Goal: Transaction & Acquisition: Purchase product/service

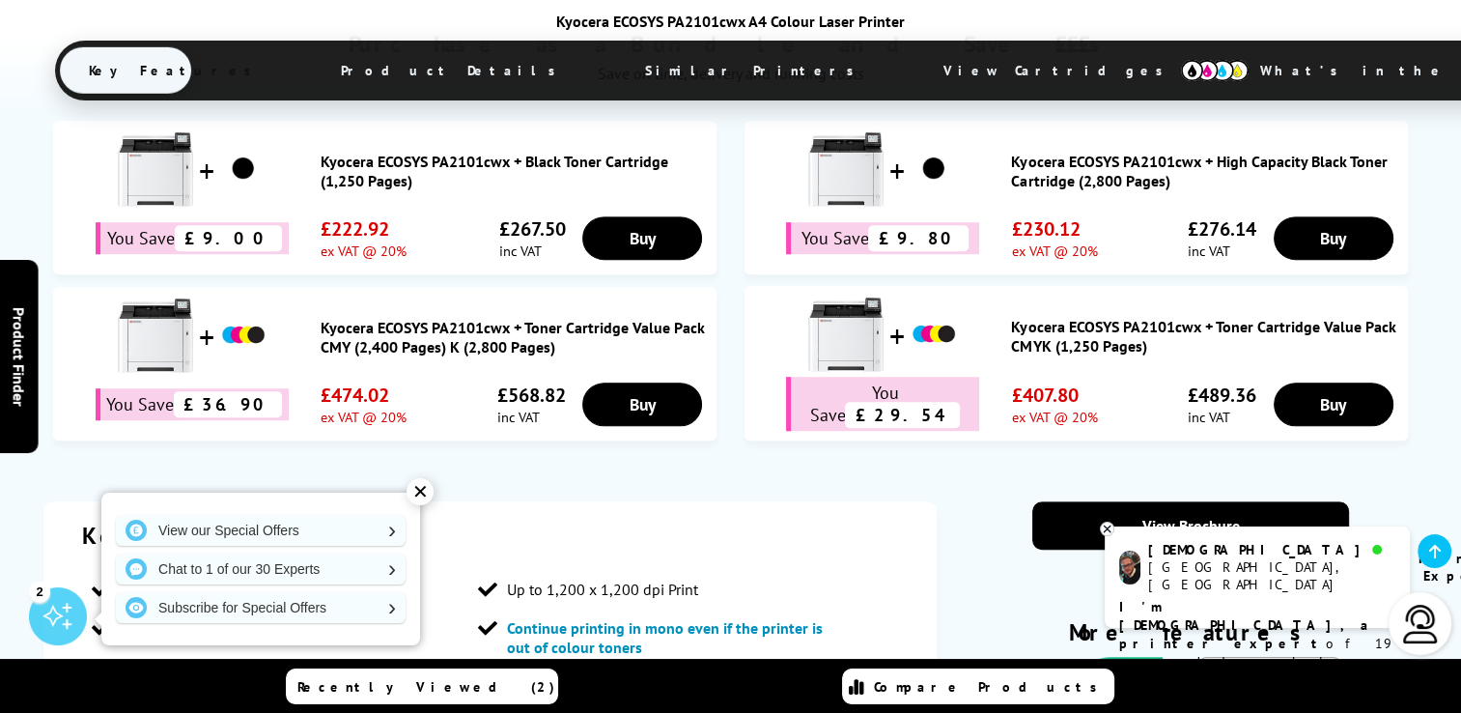
scroll to position [1358, 0]
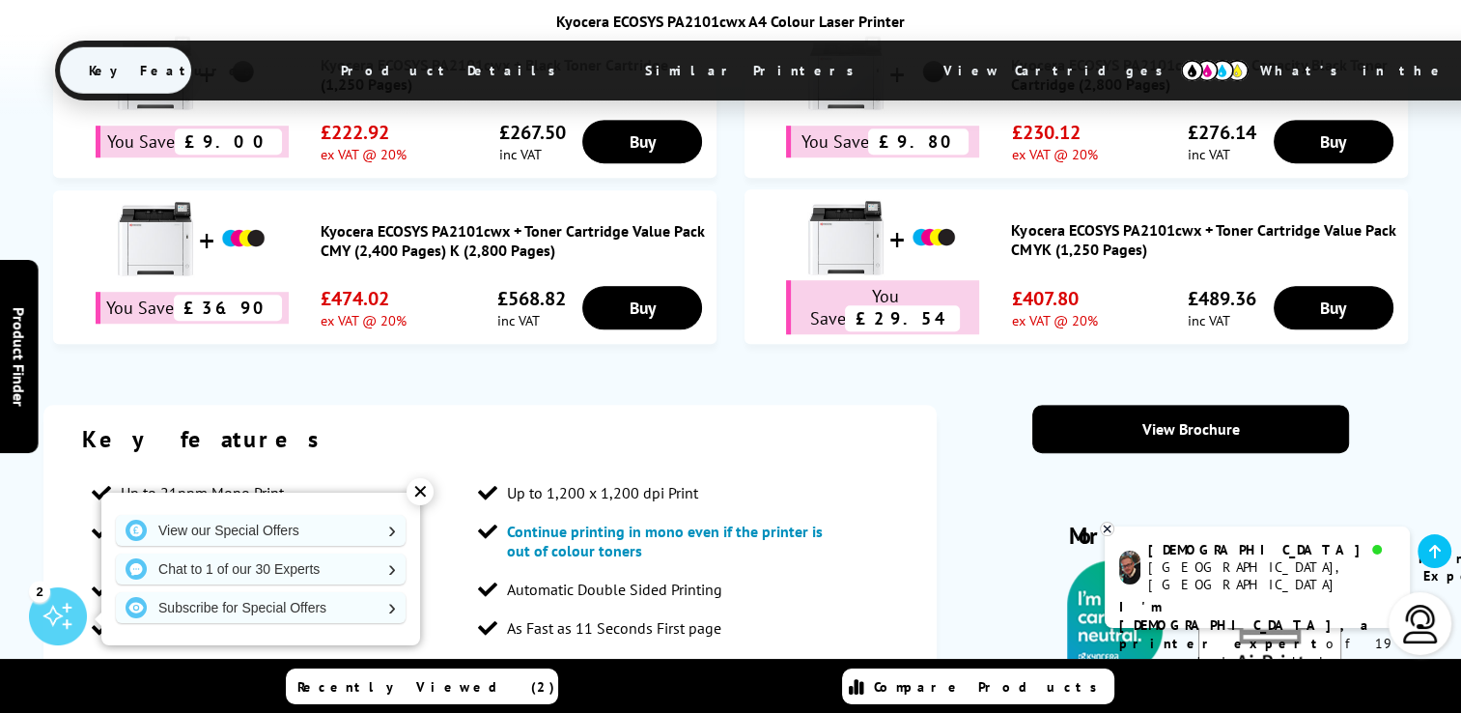
click at [421, 489] on div "✕" at bounding box center [420, 491] width 27 height 27
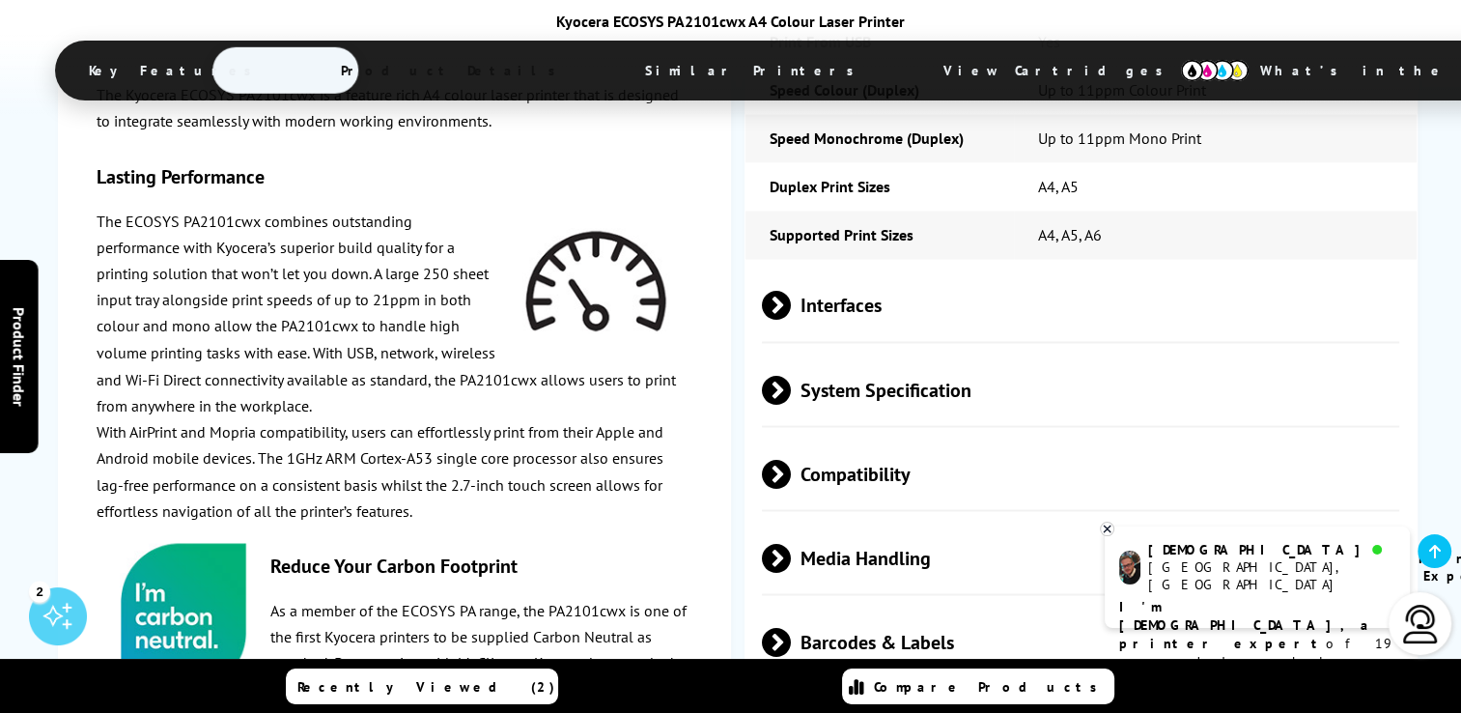
scroll to position [3386, 0]
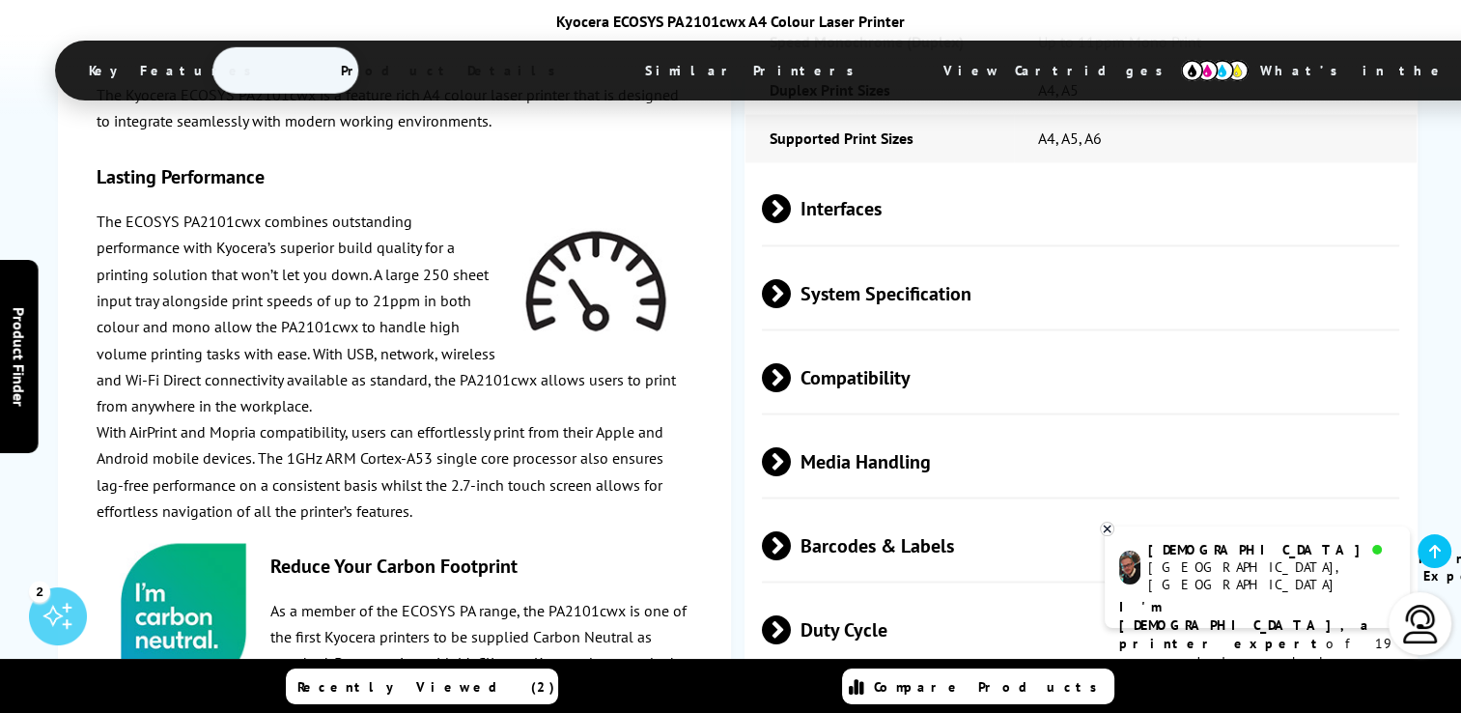
click at [791, 362] on span at bounding box center [791, 376] width 0 height 29
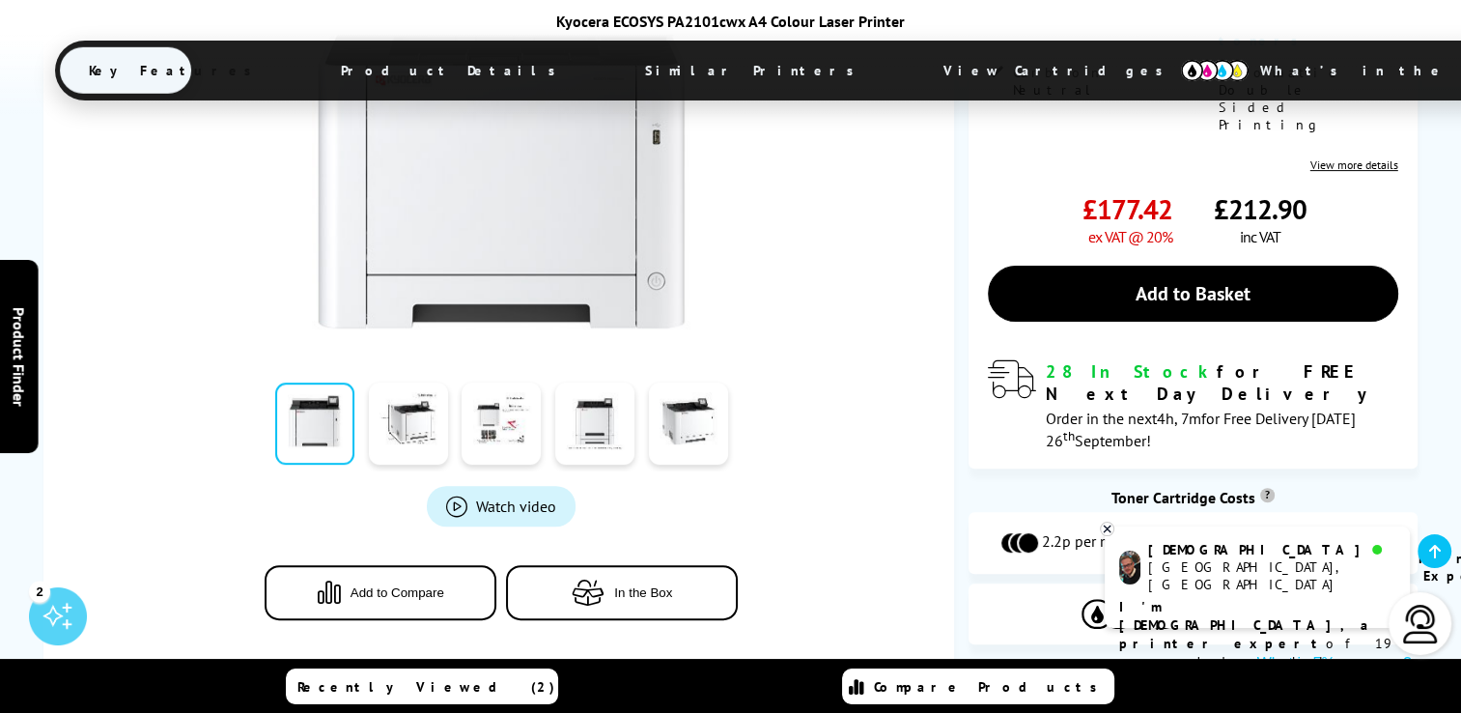
scroll to position [585, 0]
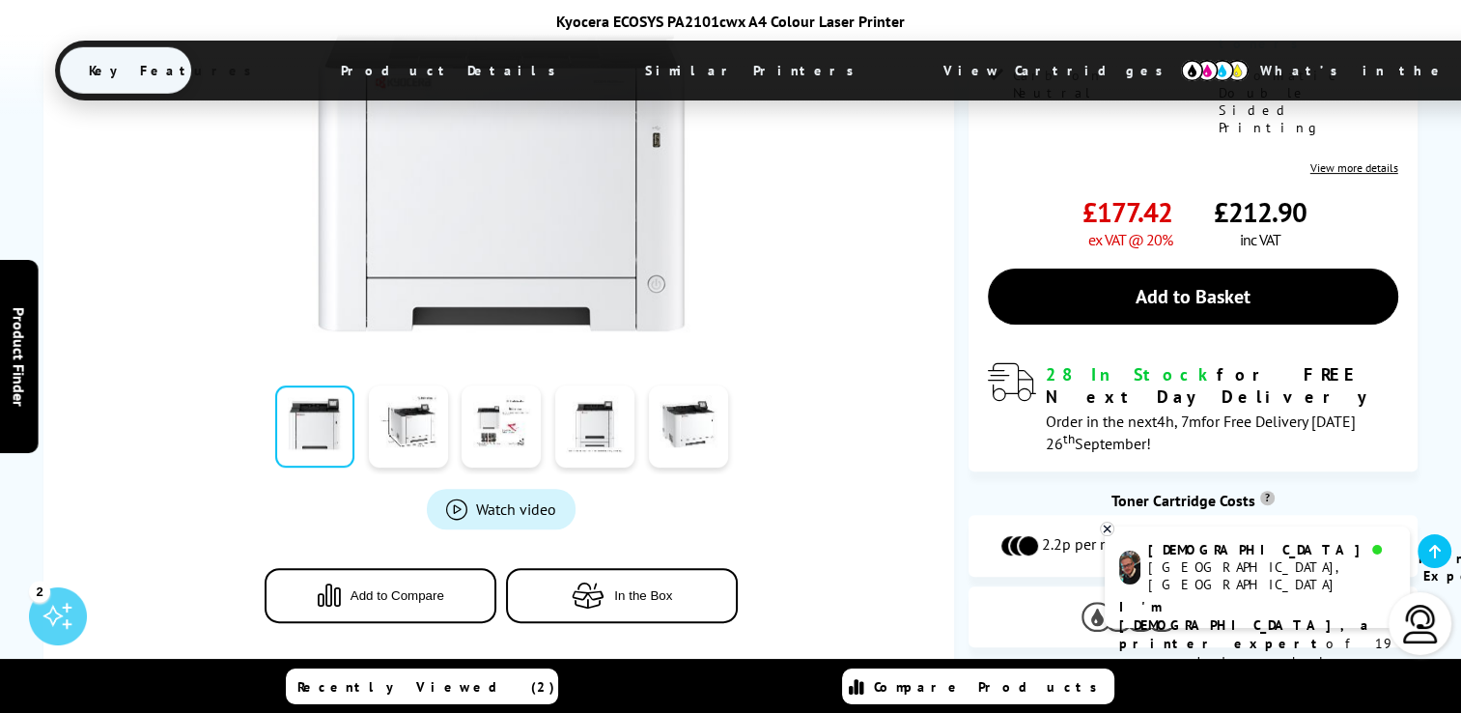
click at [1213, 609] on span "View Cartridges" at bounding box center [1246, 617] width 117 height 17
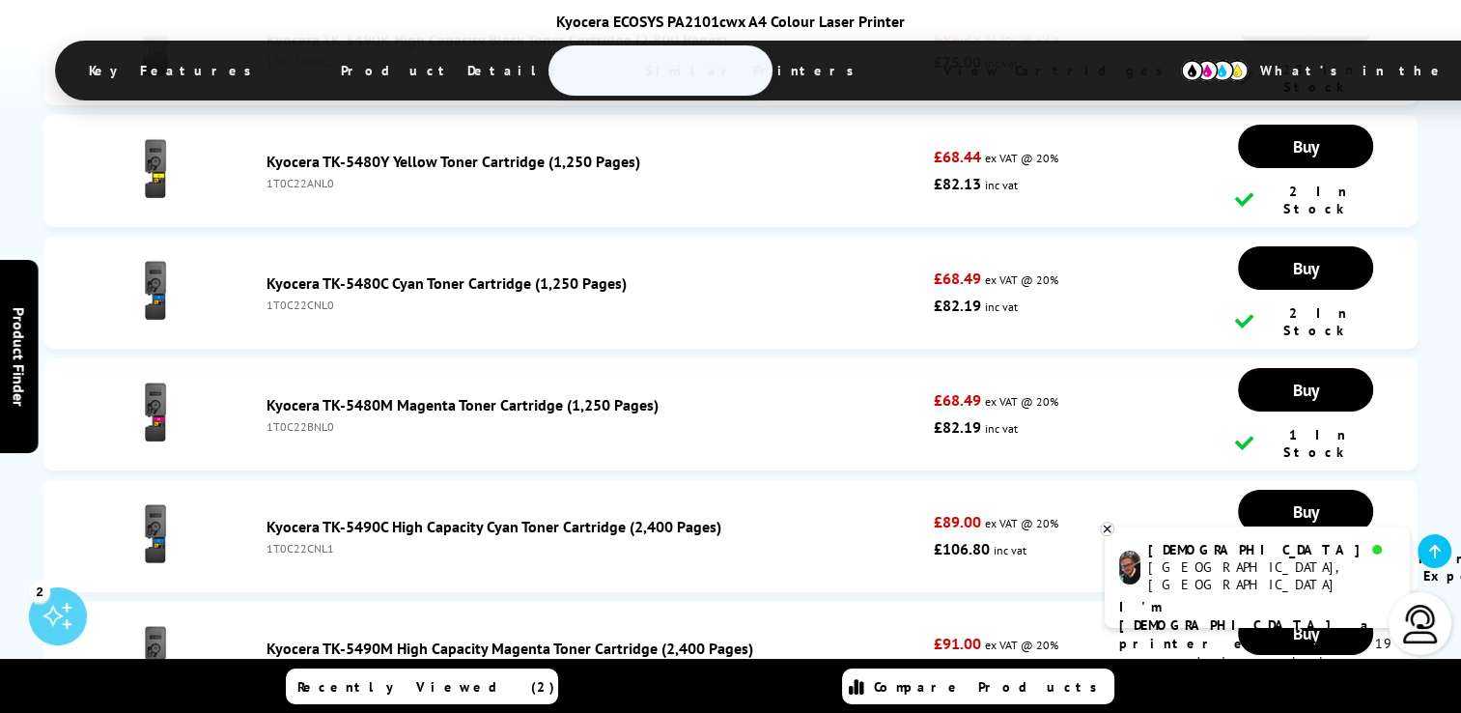
scroll to position [6417, 0]
